Goal: Entertainment & Leisure: Browse casually

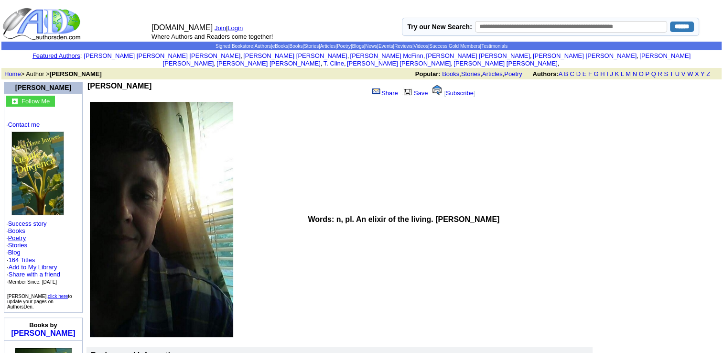
click at [26, 234] on link "Poetry" at bounding box center [17, 237] width 18 height 7
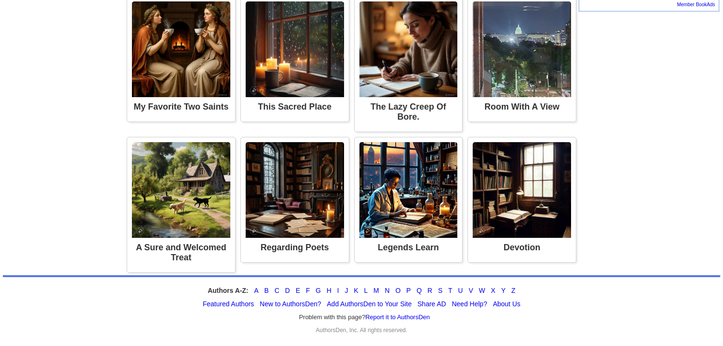
scroll to position [803, 0]
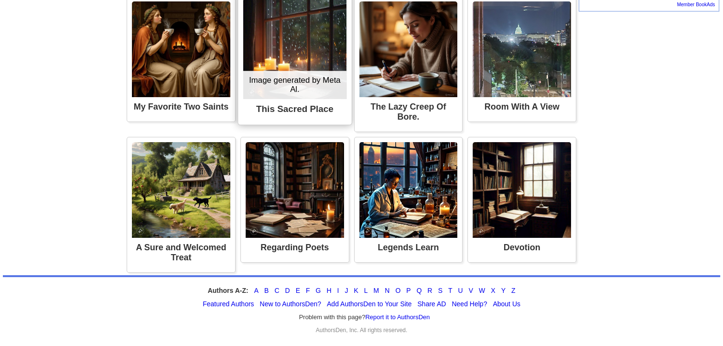
click at [243, 99] on img at bounding box center [294, 49] width 103 height 100
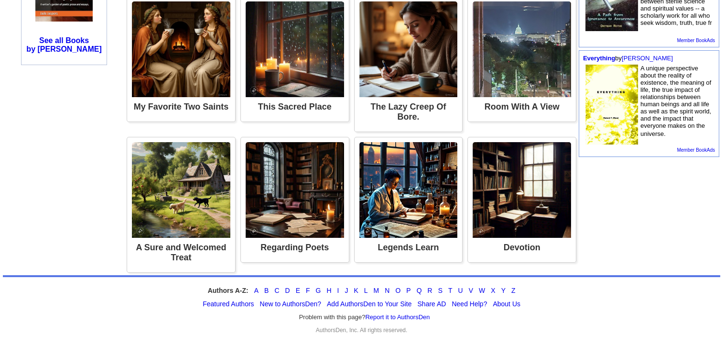
scroll to position [669, 0]
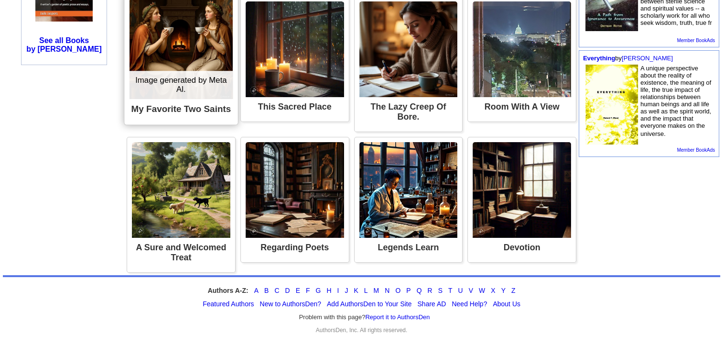
click at [141, 99] on img at bounding box center [181, 49] width 103 height 100
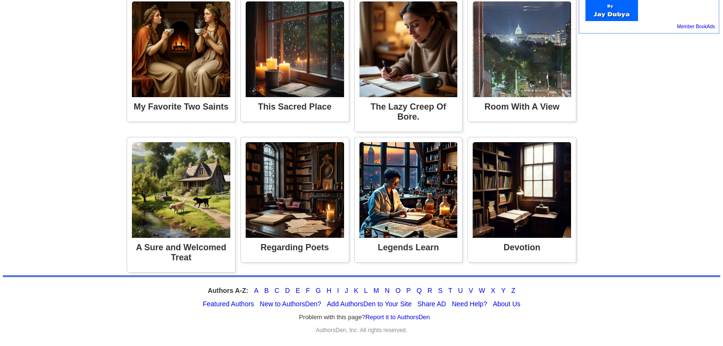
scroll to position [689, 0]
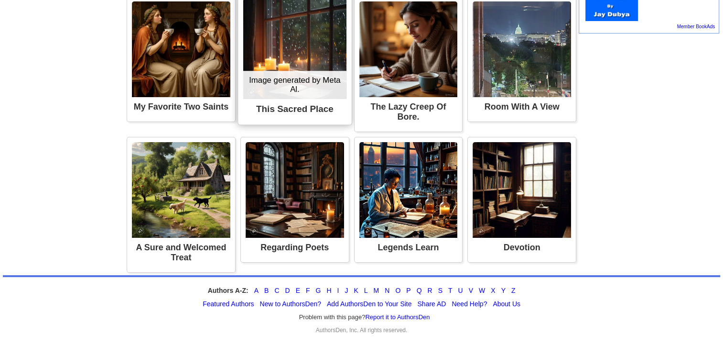
click at [255, 99] on img at bounding box center [294, 49] width 103 height 100
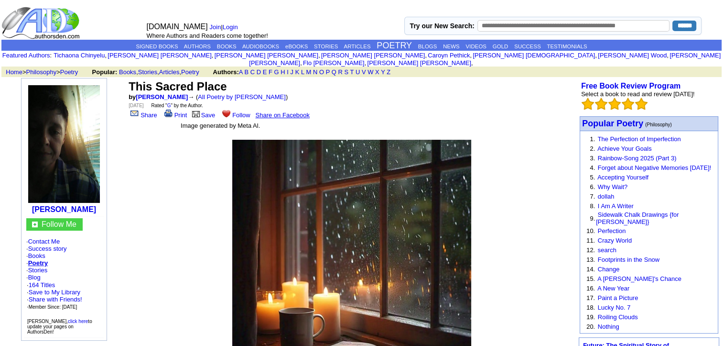
click at [339, 14] on td "[DOMAIN_NAME] Join | Login Where Authors and Readers come together!" at bounding box center [263, 22] width 241 height 33
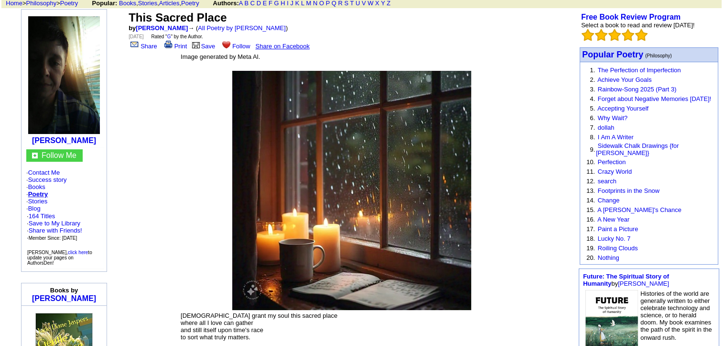
scroll to position [57, 0]
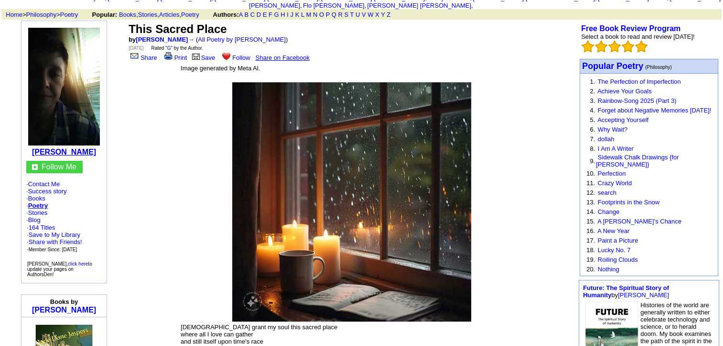
click at [55, 148] on b "[PERSON_NAME]" at bounding box center [64, 152] width 64 height 8
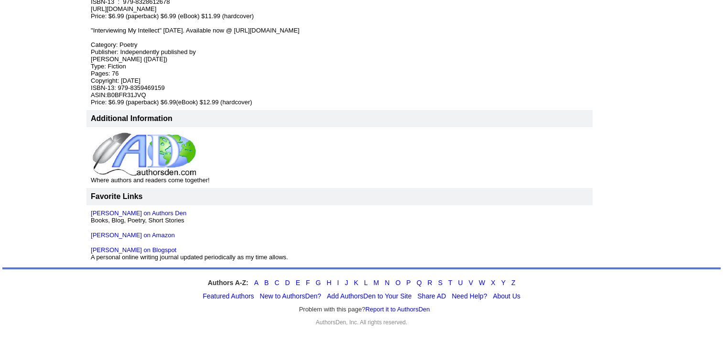
scroll to position [641, 0]
click at [151, 246] on link "[PERSON_NAME] on Blogspot" at bounding box center [134, 249] width 86 height 7
